Goal: Find specific page/section: Find specific page/section

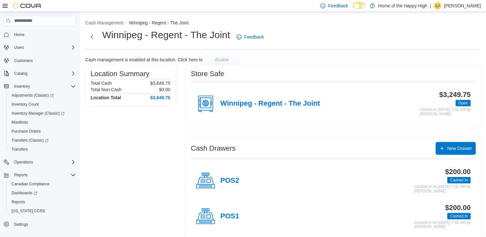
click at [7, 6] on icon at bounding box center [5, 6] width 5 height 4
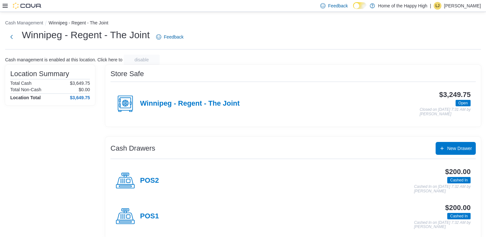
click at [20, 7] on img at bounding box center [27, 6] width 29 height 6
click at [0, 5] on html "Feedback Dark Mode Home of the Happy High | LJ Laura Jenkinson Cash Management …" at bounding box center [243, 118] width 486 height 237
click at [2, 7] on div "Feedback Dark Mode Home of the Happy High | LJ Laura Jenkinson" at bounding box center [243, 6] width 486 height 12
click at [9, 5] on div at bounding box center [22, 6] width 39 height 6
click at [6, 5] on icon at bounding box center [5, 6] width 5 height 4
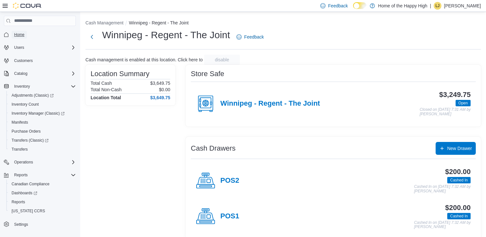
click at [15, 37] on span "Home" at bounding box center [19, 34] width 10 height 5
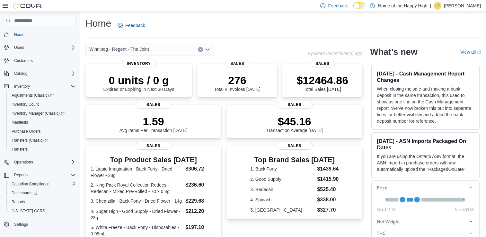
scroll to position [7, 0]
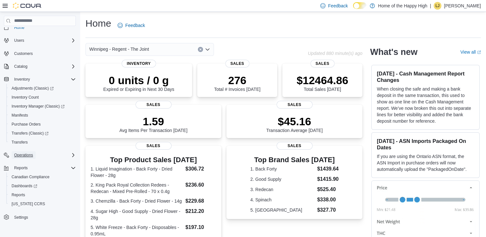
click at [27, 155] on span "Operations" at bounding box center [23, 155] width 19 height 5
click at [42, 163] on span "Cash Management" at bounding box center [28, 164] width 32 height 5
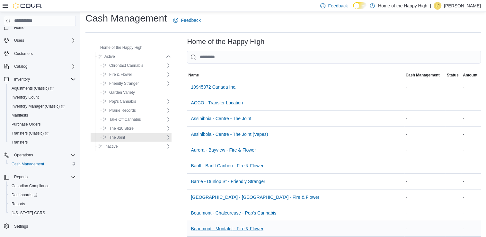
scroll to position [73, 0]
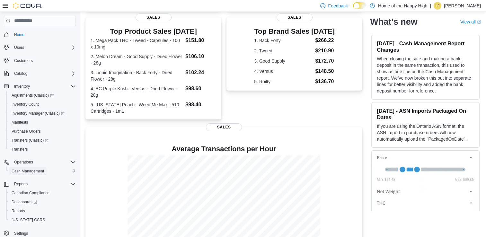
click at [31, 173] on span "Cash Management" at bounding box center [28, 171] width 32 height 5
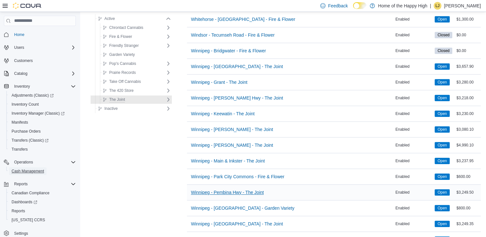
scroll to position [2926, 0]
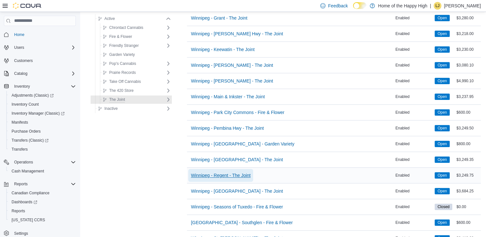
click at [229, 172] on span "Winnipeg - Regent - The Joint" at bounding box center [221, 175] width 60 height 6
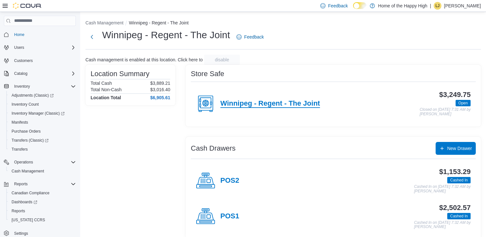
click at [288, 102] on h4 "Winnipeg - Regent - The Joint" at bounding box center [271, 104] width 100 height 8
